Goal: Task Accomplishment & Management: Manage account settings

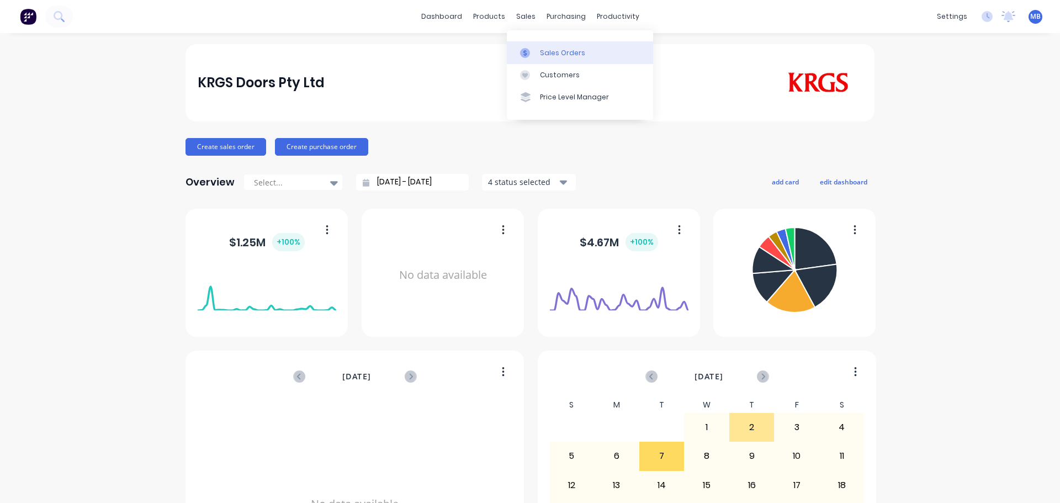
click at [562, 53] on div "Sales Orders" at bounding box center [562, 53] width 45 height 10
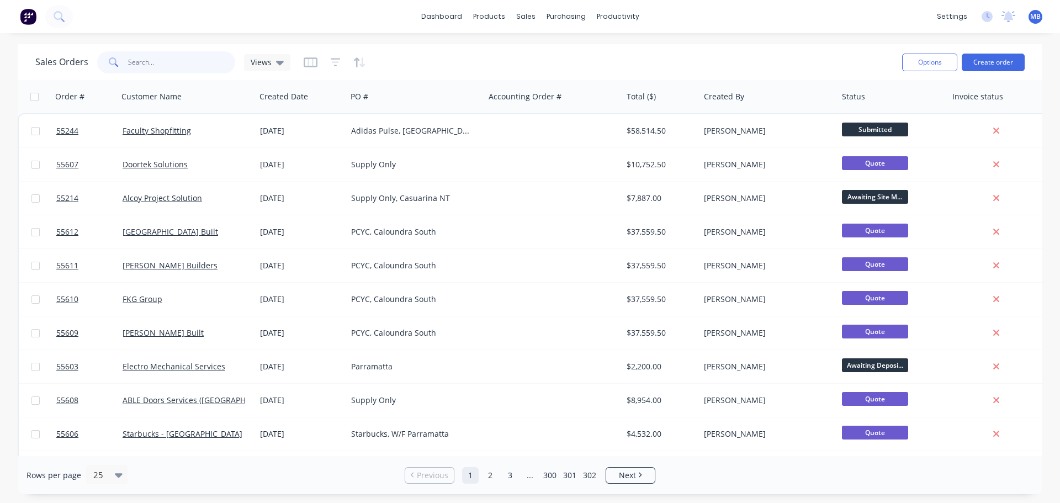
click at [176, 61] on input "text" at bounding box center [182, 62] width 108 height 22
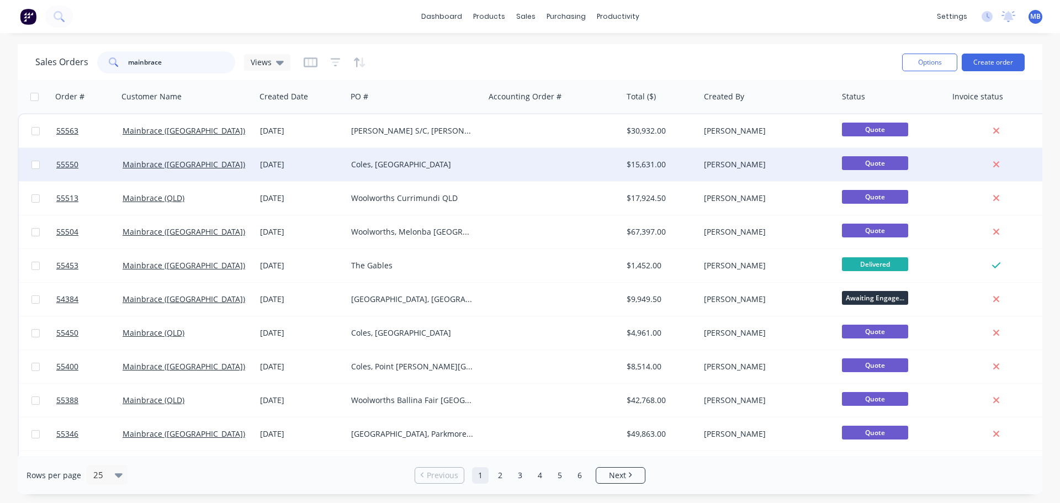
type input "mainbrace"
click at [436, 166] on div "Coles, [GEOGRAPHIC_DATA]" at bounding box center [412, 164] width 123 height 11
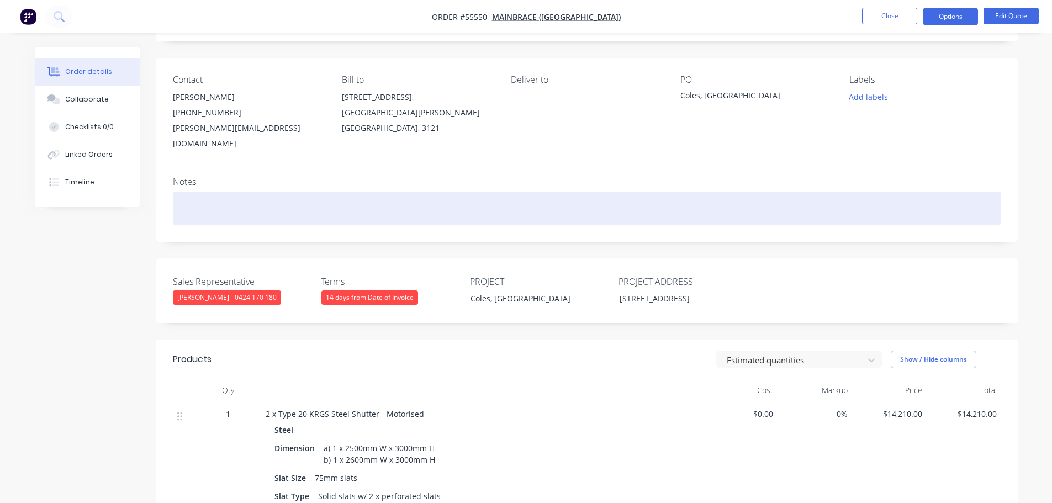
scroll to position [55, 0]
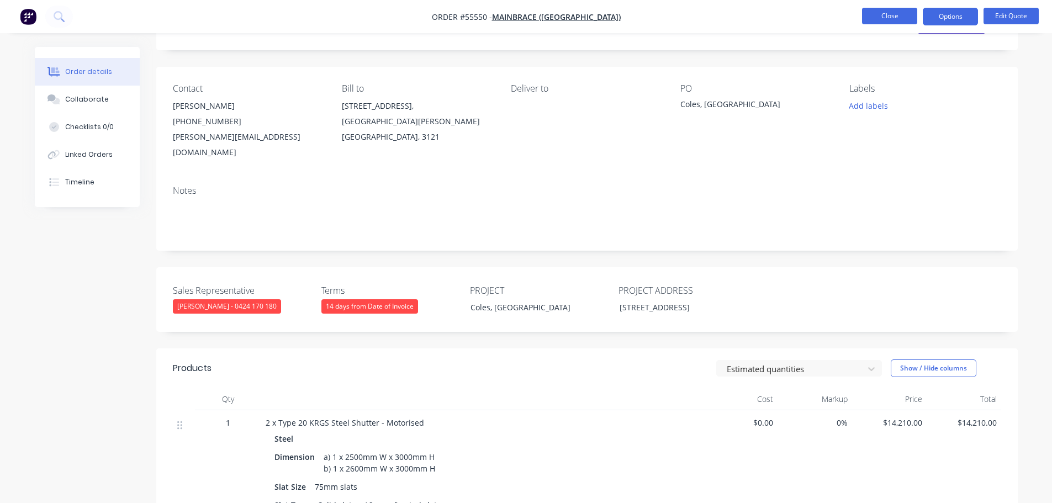
click at [869, 15] on button "Close" at bounding box center [889, 16] width 55 height 17
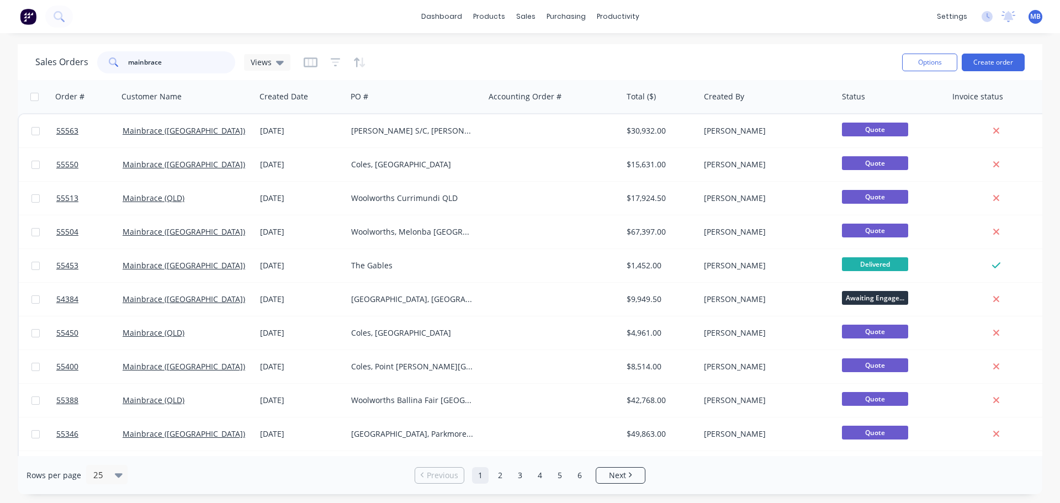
drag, startPoint x: 173, startPoint y: 59, endPoint x: 73, endPoint y: 37, distance: 102.2
click at [79, 43] on div "dashboard products sales purchasing productivity dashboard products Product Cat…" at bounding box center [530, 251] width 1060 height 503
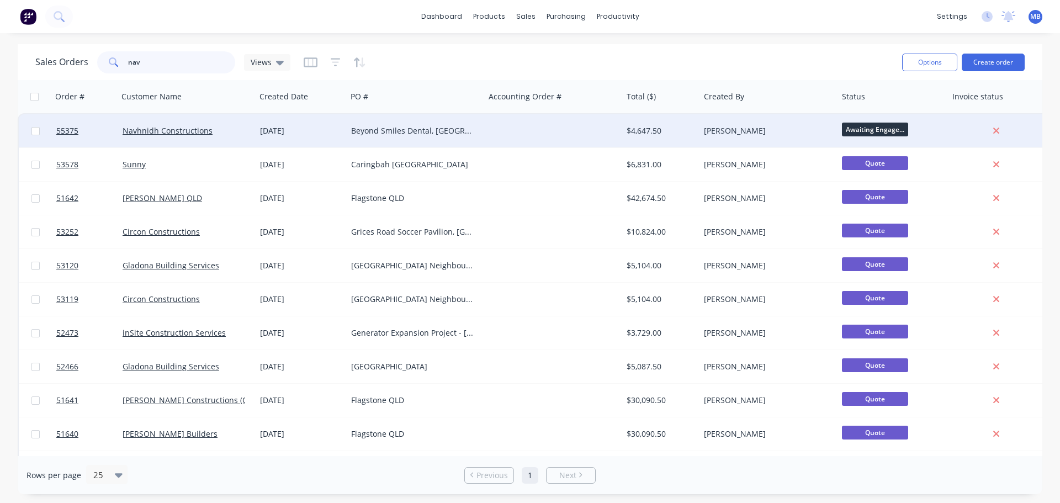
type input "nav"
click at [677, 132] on div "$4,647.50" at bounding box center [659, 130] width 65 height 11
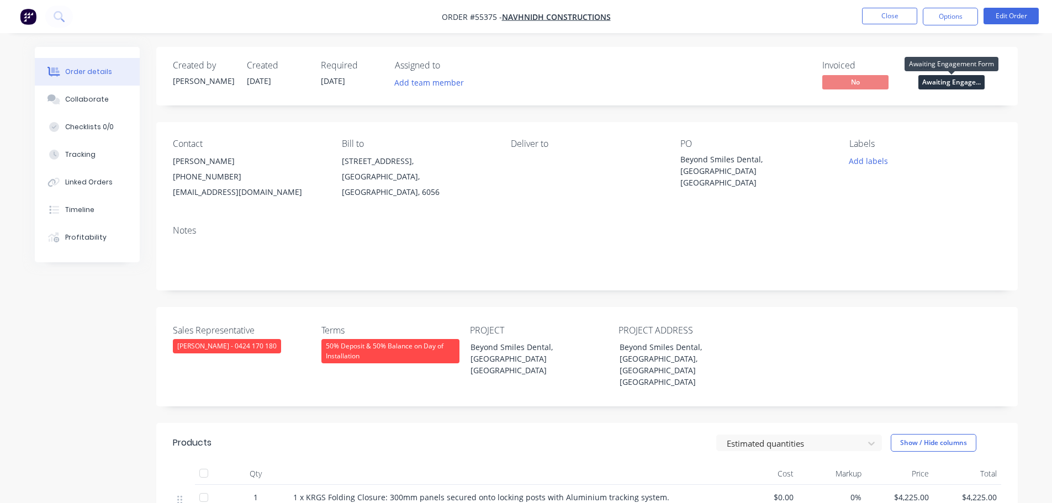
click at [928, 86] on span "Awaiting Engage..." at bounding box center [951, 82] width 66 height 14
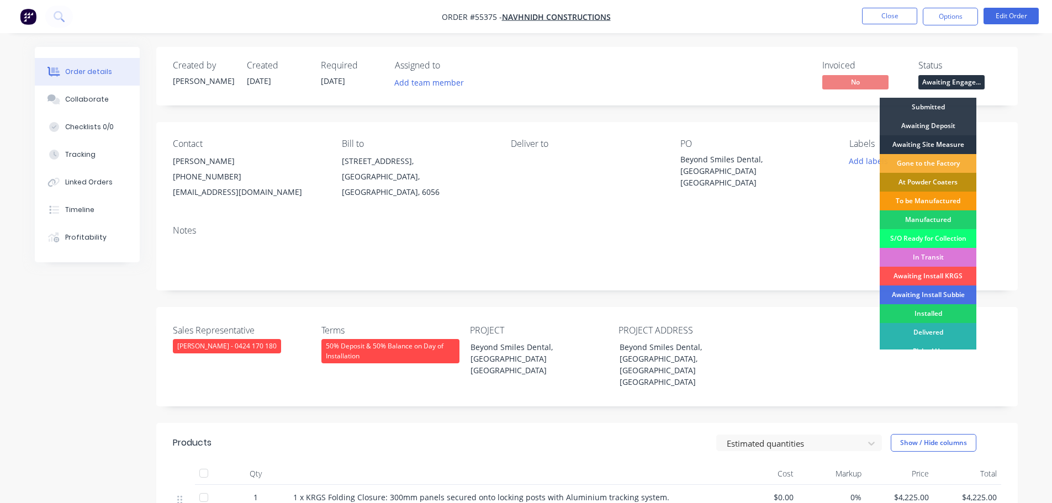
click at [913, 141] on div "Awaiting Site Measure" at bounding box center [928, 144] width 97 height 19
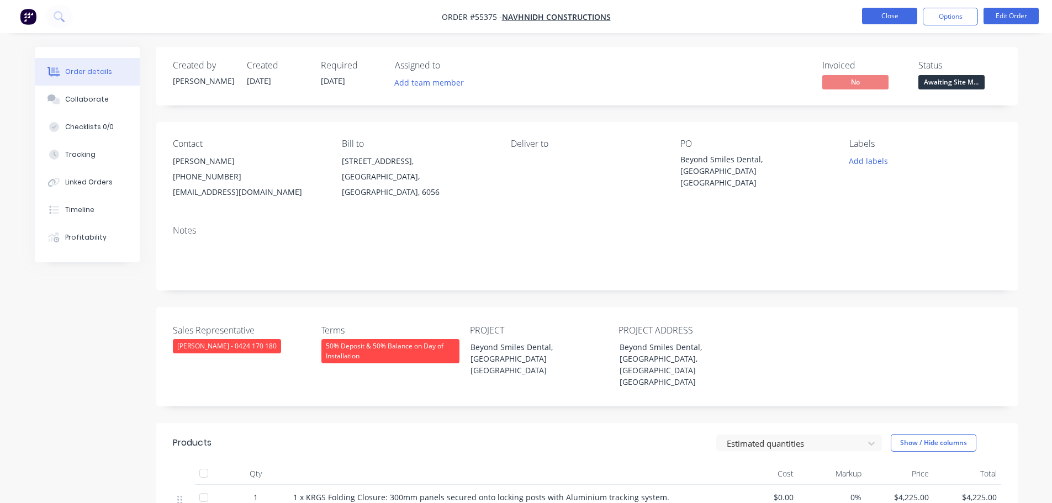
click at [895, 16] on button "Close" at bounding box center [889, 16] width 55 height 17
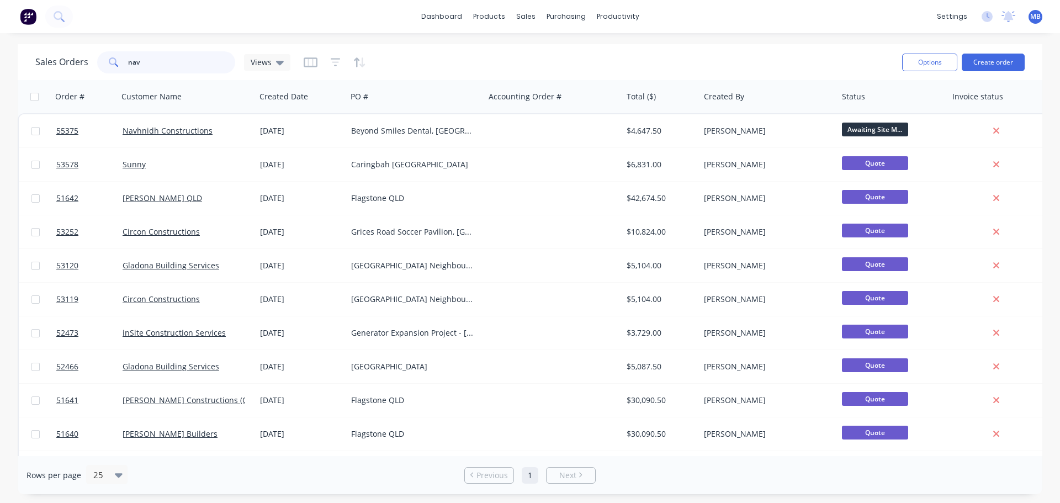
drag, startPoint x: 155, startPoint y: 62, endPoint x: 95, endPoint y: 60, distance: 60.2
click at [95, 60] on div "Sales Orders nav Views" at bounding box center [162, 62] width 255 height 22
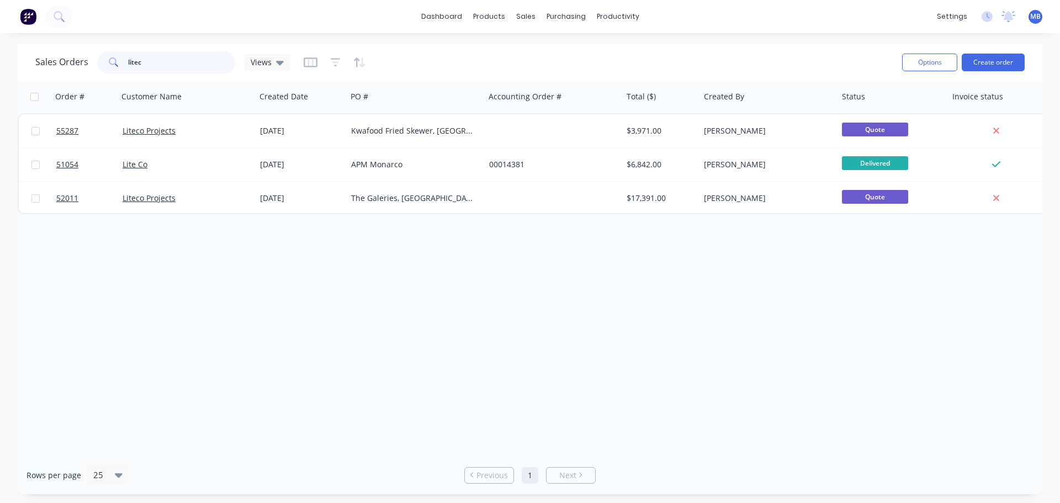
type input "litec"
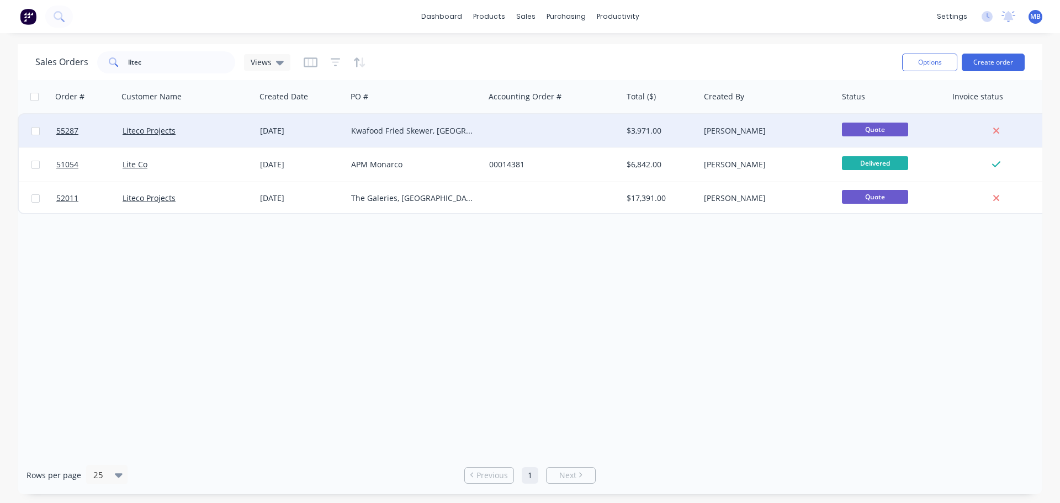
click at [645, 133] on div "$3,971.00" at bounding box center [659, 130] width 65 height 11
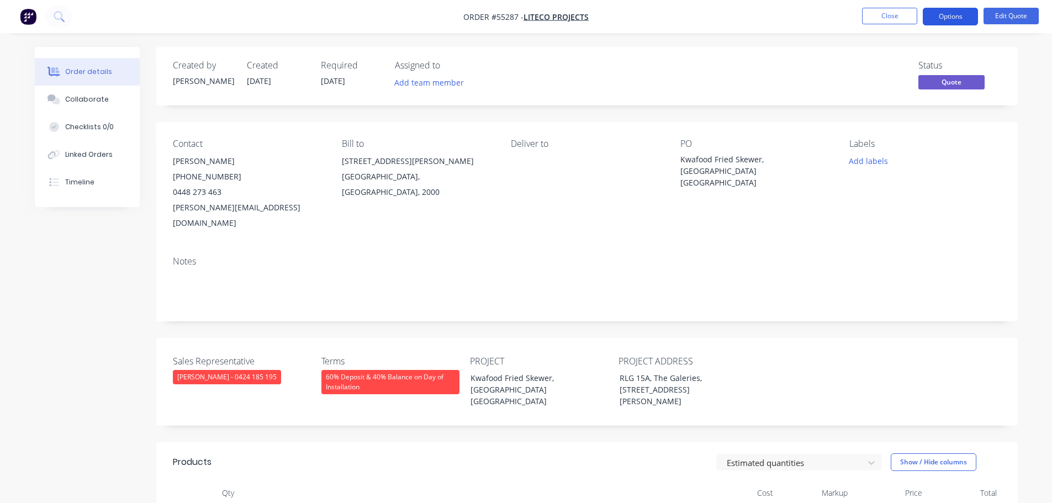
click at [954, 12] on button "Options" at bounding box center [950, 17] width 55 height 18
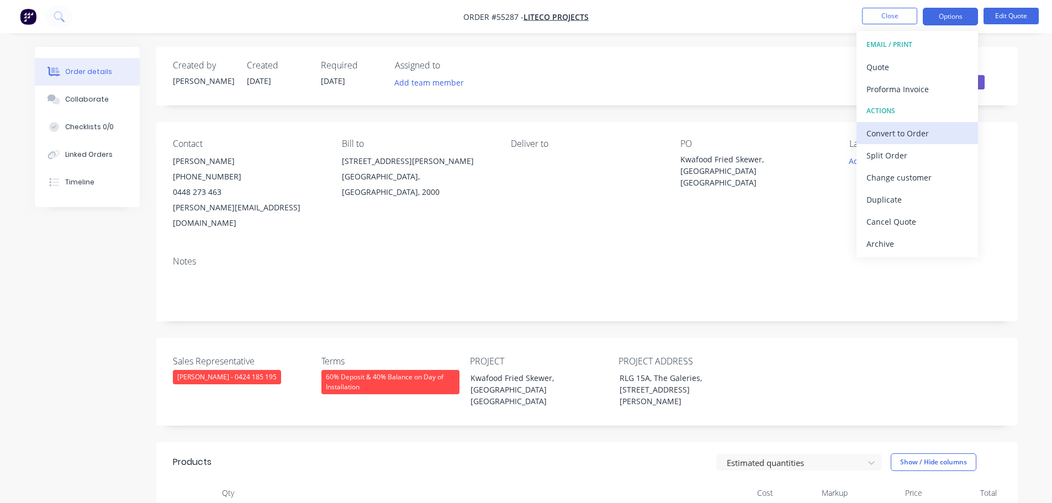
click at [888, 134] on div "Convert to Order" at bounding box center [917, 133] width 102 height 16
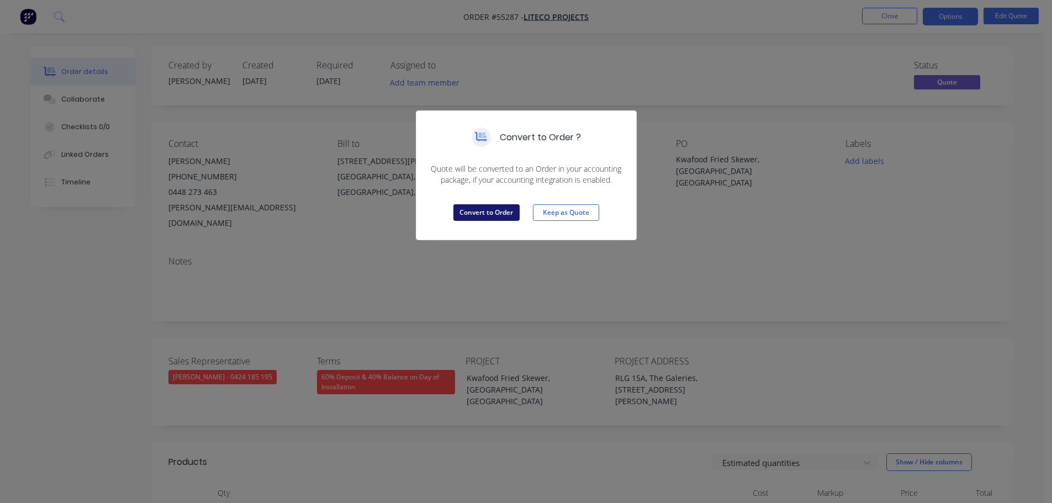
click at [494, 211] on button "Convert to Order" at bounding box center [486, 212] width 66 height 17
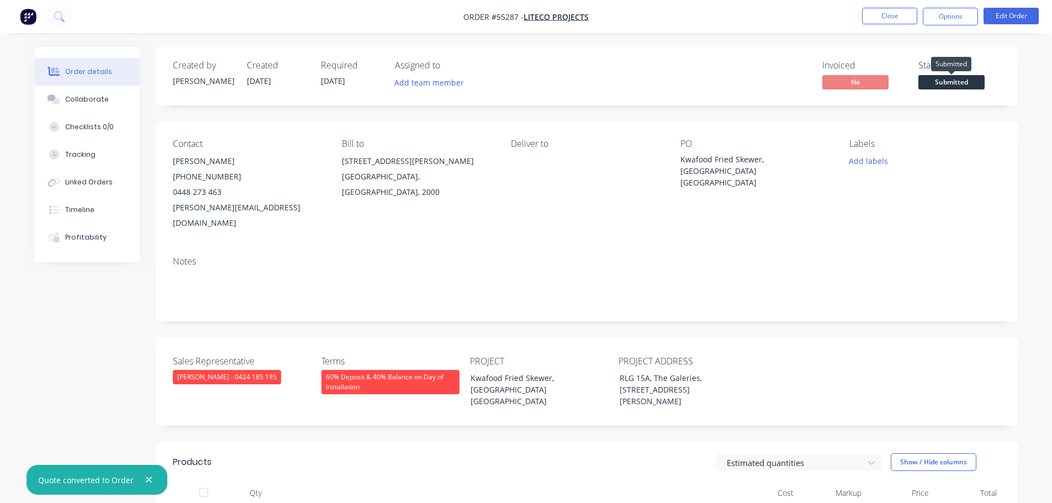
click at [944, 78] on span "Submitted" at bounding box center [951, 82] width 66 height 14
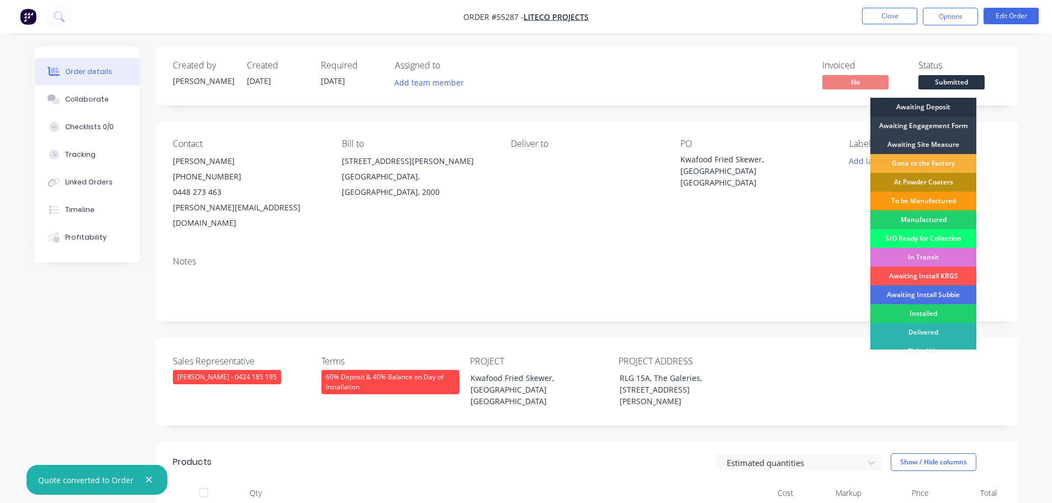
click at [919, 106] on div "Awaiting Deposit" at bounding box center [923, 107] width 106 height 19
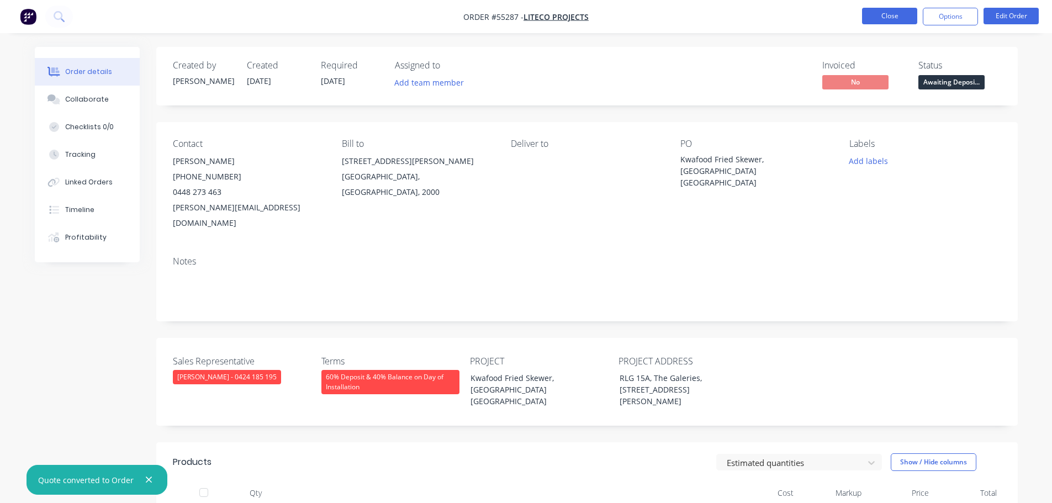
click at [901, 14] on button "Close" at bounding box center [889, 16] width 55 height 17
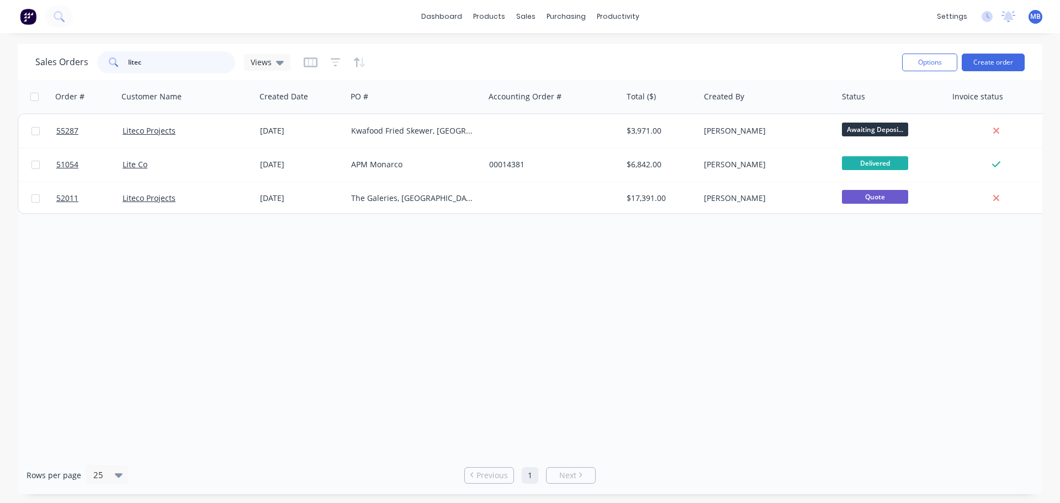
drag, startPoint x: 168, startPoint y: 63, endPoint x: 51, endPoint y: 56, distance: 117.3
click at [88, 56] on div "Sales Orders litec Views" at bounding box center [162, 62] width 255 height 22
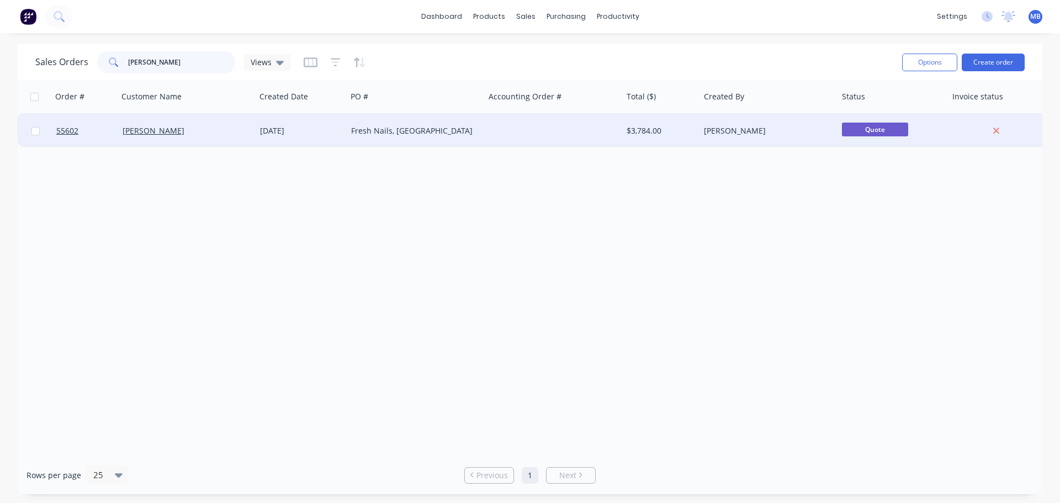
type input "[PERSON_NAME]"
click at [813, 132] on div "[PERSON_NAME]" at bounding box center [765, 130] width 123 height 11
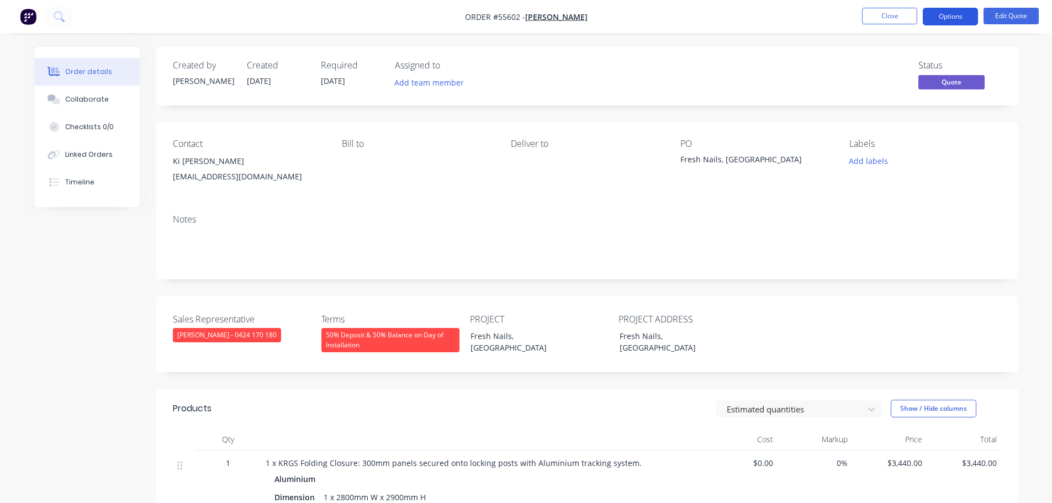
click at [951, 15] on button "Options" at bounding box center [950, 17] width 55 height 18
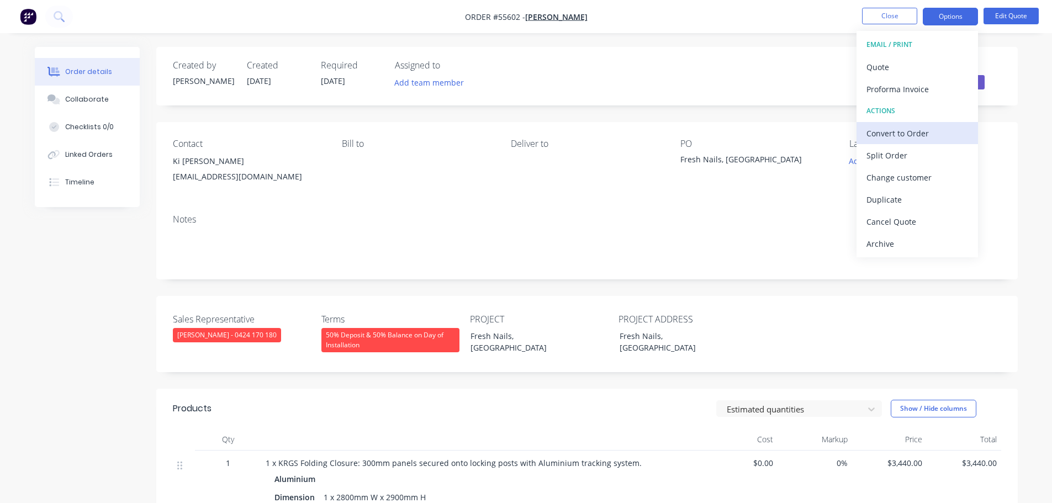
click at [889, 133] on div "Convert to Order" at bounding box center [917, 133] width 102 height 16
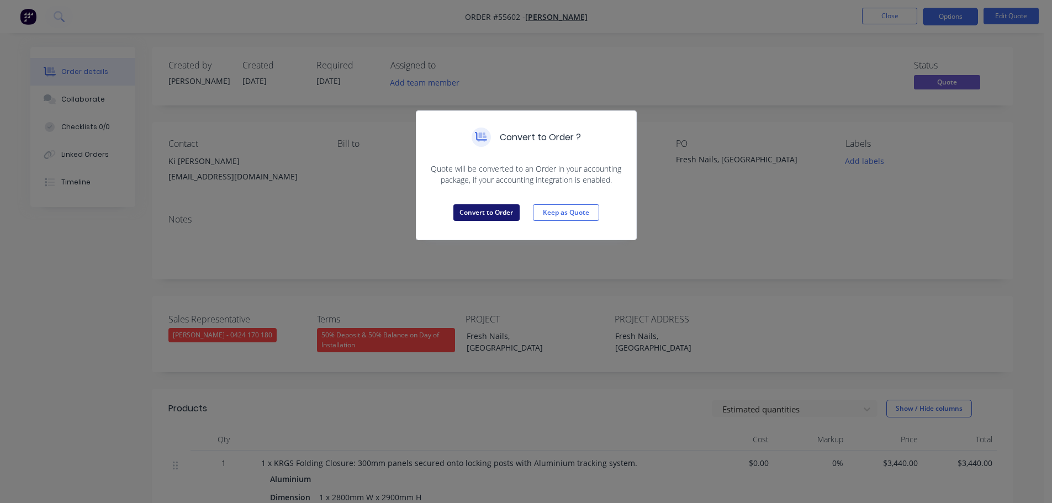
click at [490, 211] on button "Convert to Order" at bounding box center [486, 212] width 66 height 17
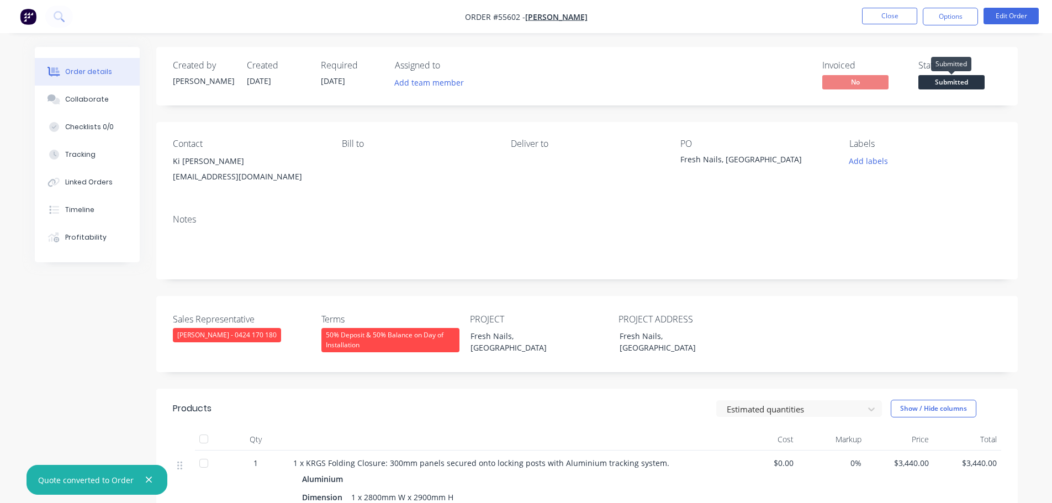
click at [943, 82] on span "Submitted" at bounding box center [951, 82] width 66 height 14
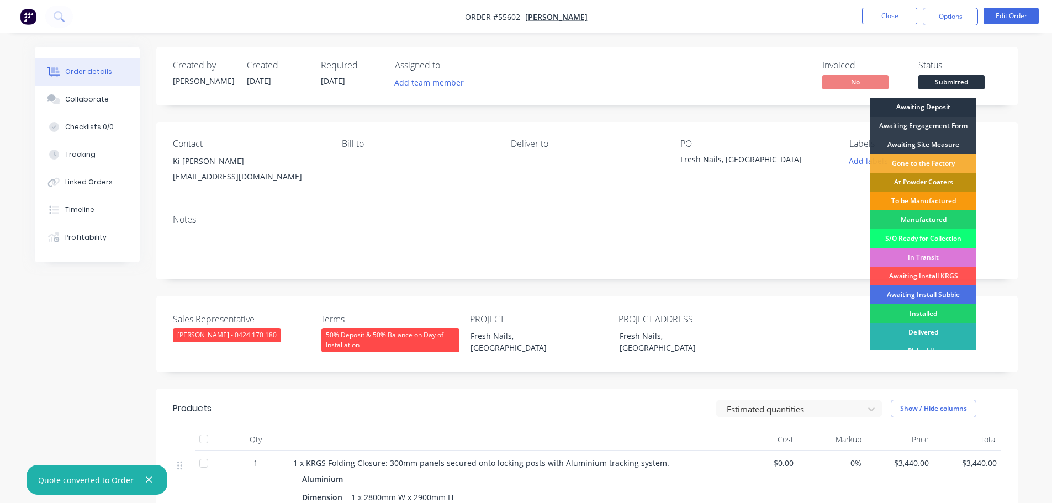
click at [931, 106] on div "Awaiting Deposit" at bounding box center [923, 107] width 106 height 19
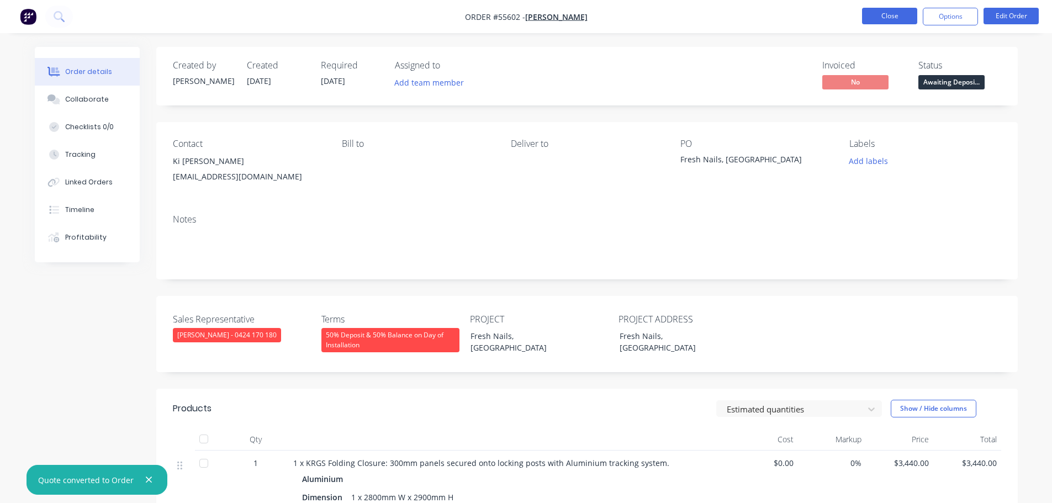
click at [880, 15] on button "Close" at bounding box center [889, 16] width 55 height 17
